Goal: Task Accomplishment & Management: Manage account settings

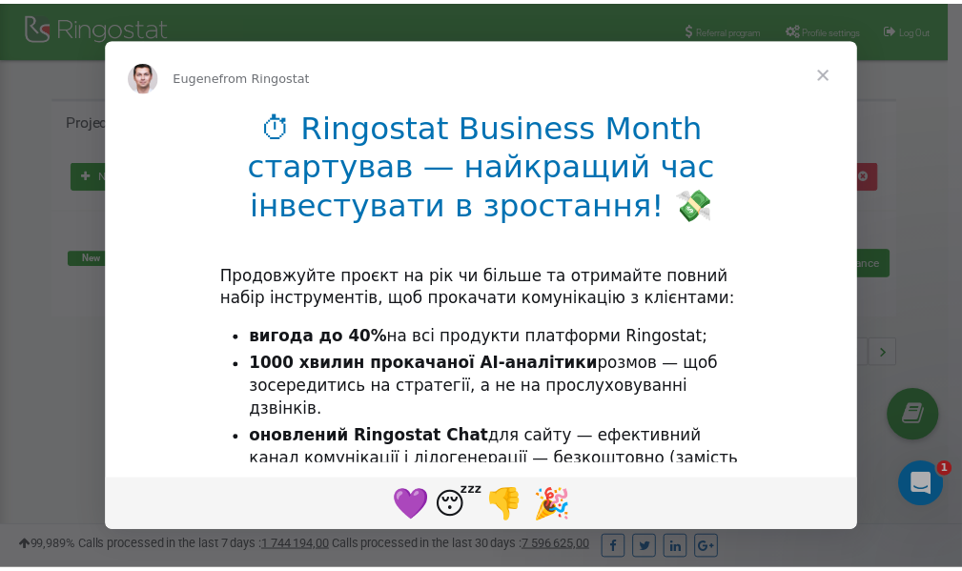
scroll to position [285, 0]
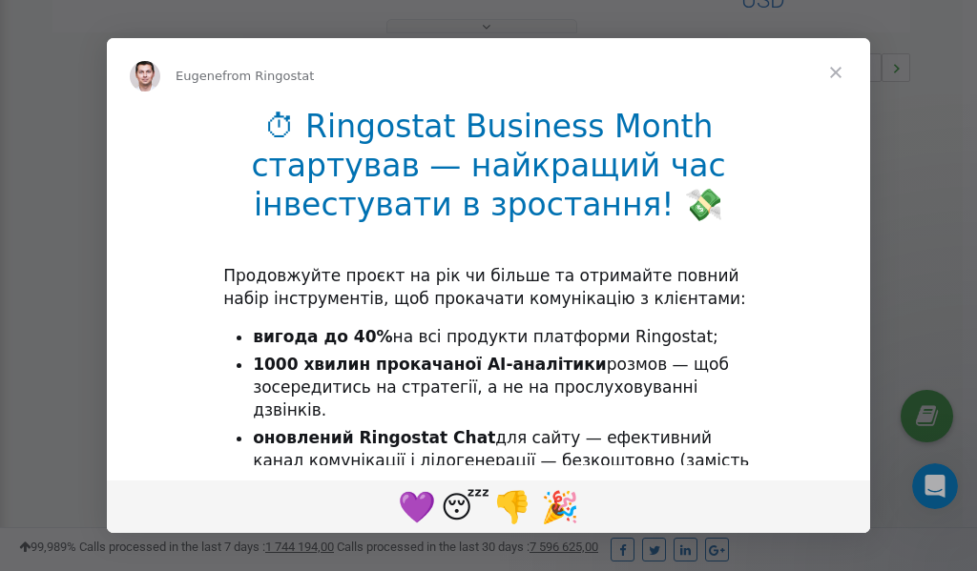
click at [840, 72] on span "Close" at bounding box center [835, 72] width 69 height 69
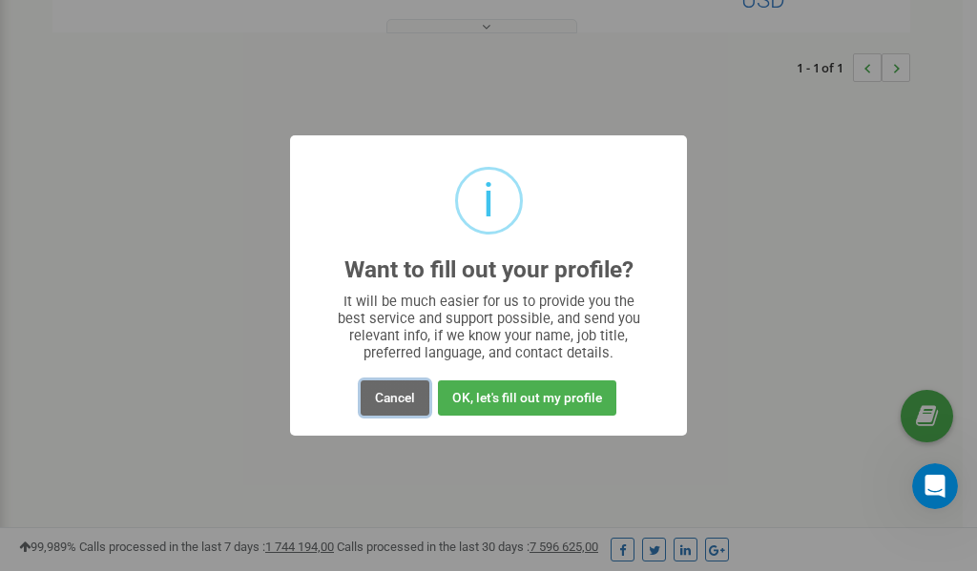
click at [399, 401] on button "Cancel" at bounding box center [394, 398] width 69 height 35
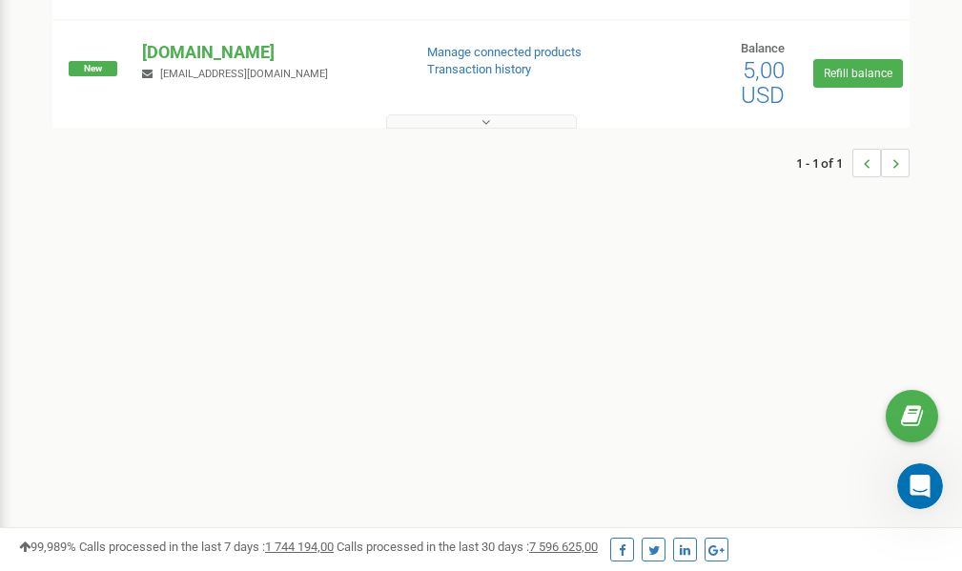
scroll to position [0, 0]
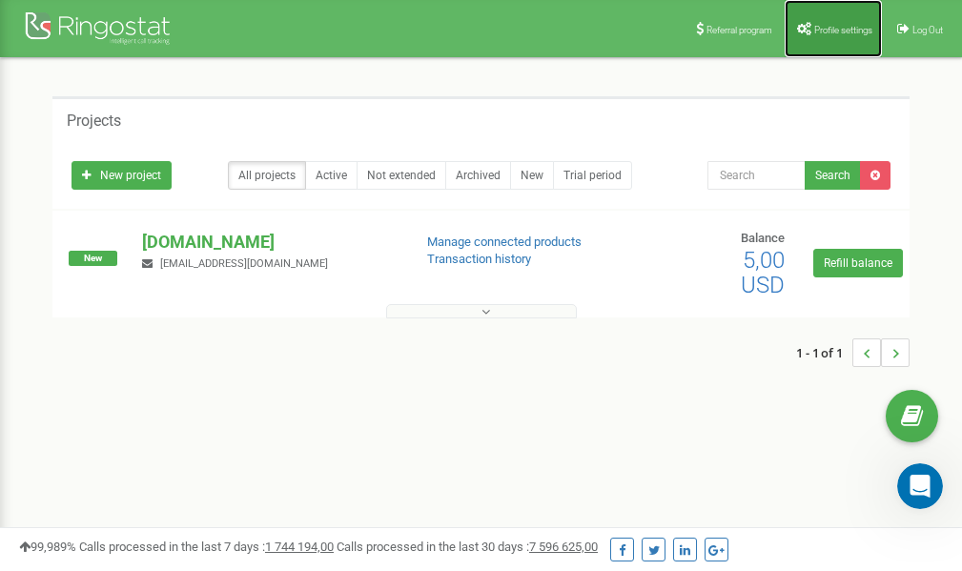
click at [840, 34] on link "Profile settings" at bounding box center [833, 28] width 97 height 57
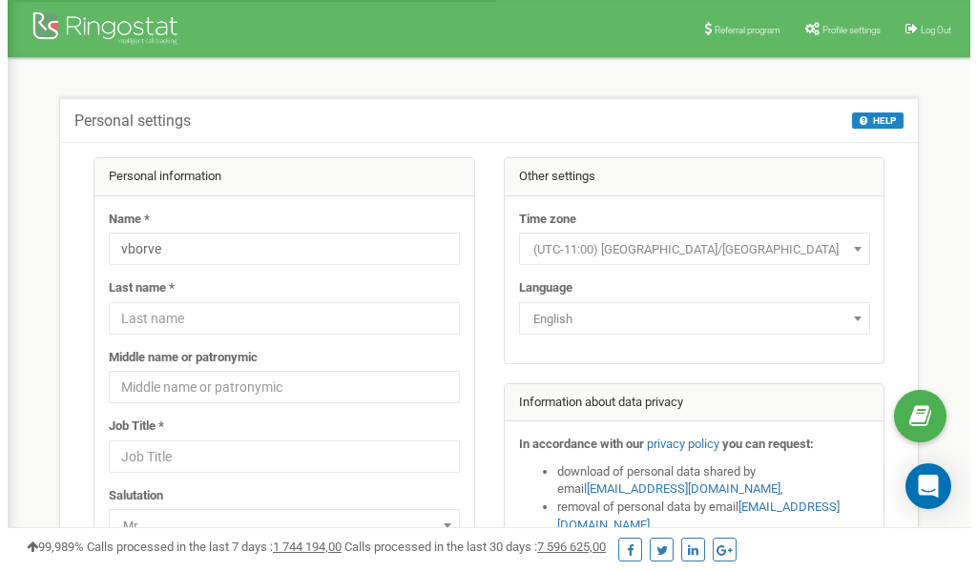
scroll to position [95, 0]
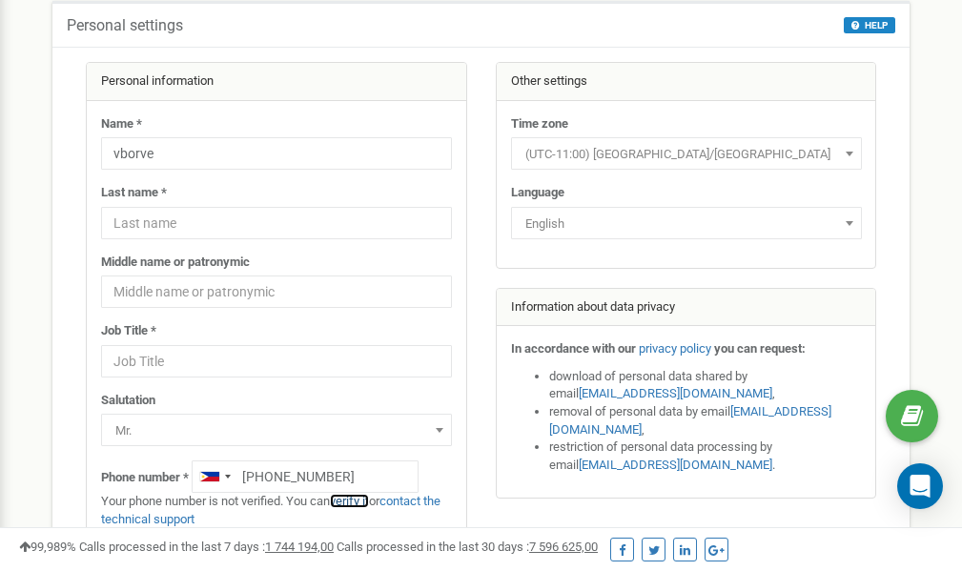
click at [361, 503] on link "verify it" at bounding box center [349, 501] width 39 height 14
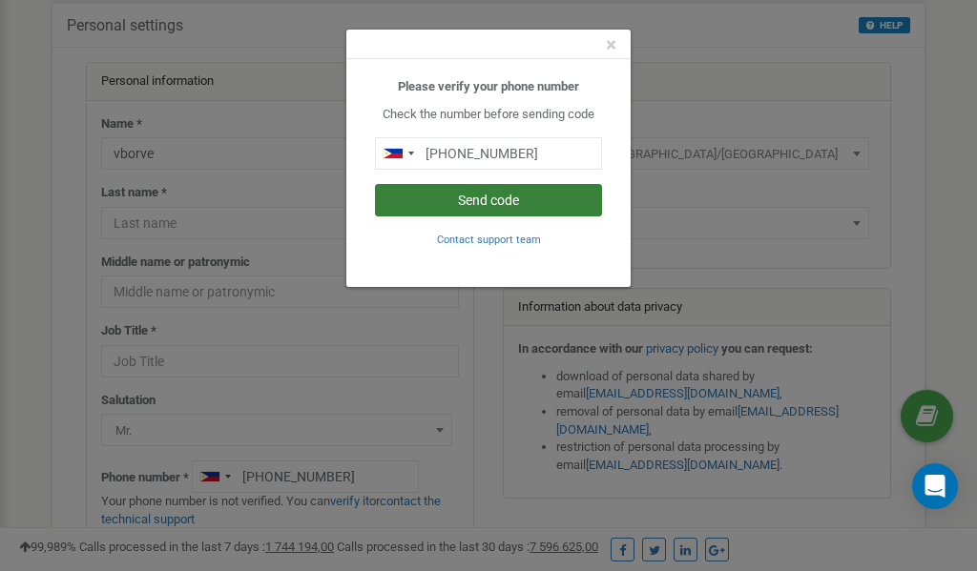
click at [473, 201] on button "Send code" at bounding box center [488, 200] width 227 height 32
